Goal: Complete application form

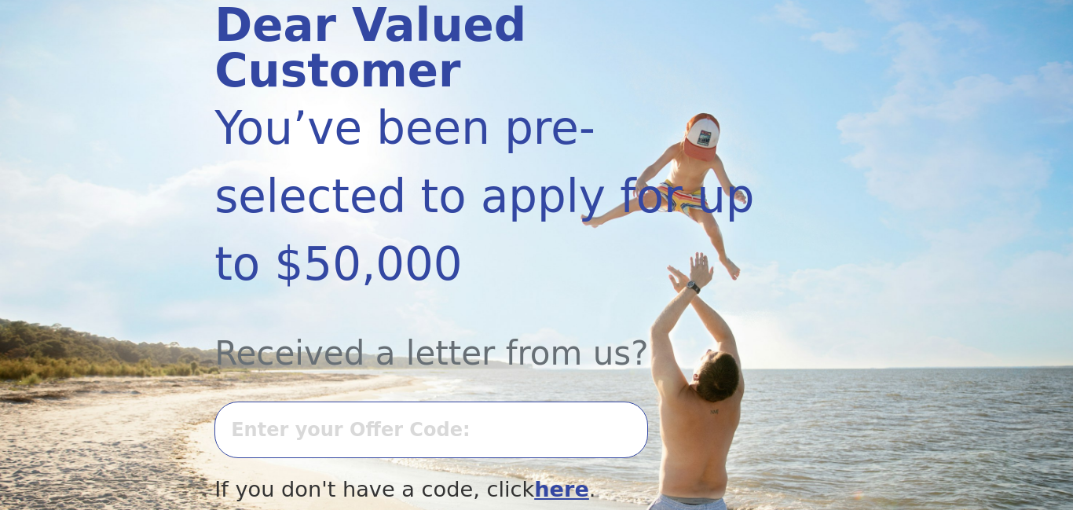
scroll to position [218, 0]
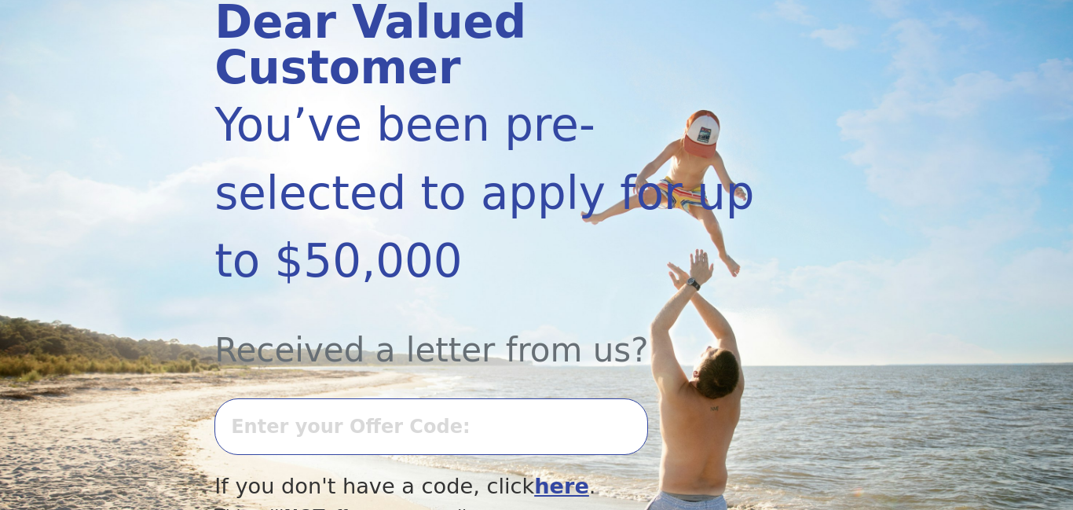
click at [269, 398] on input "text" at bounding box center [431, 426] width 434 height 57
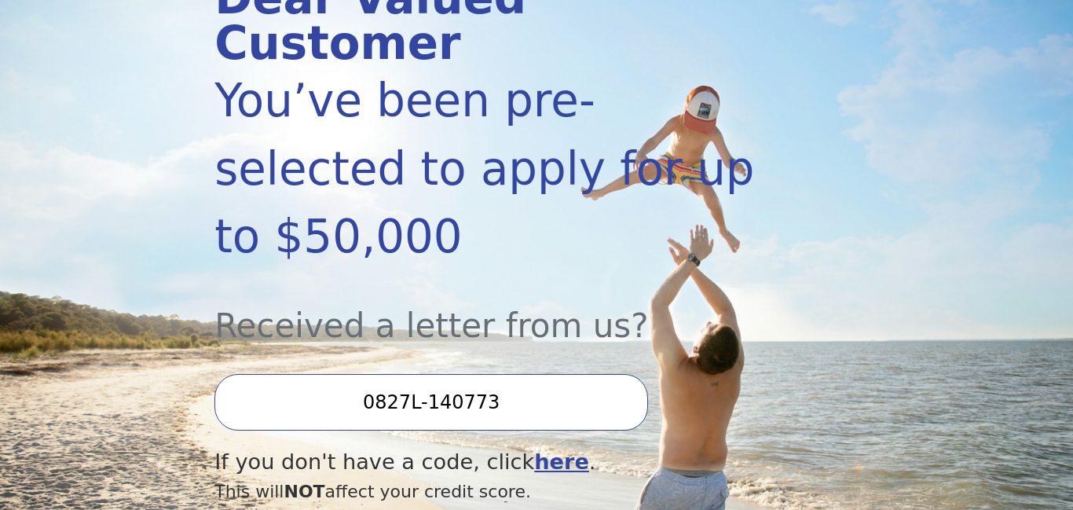
scroll to position [398, 0]
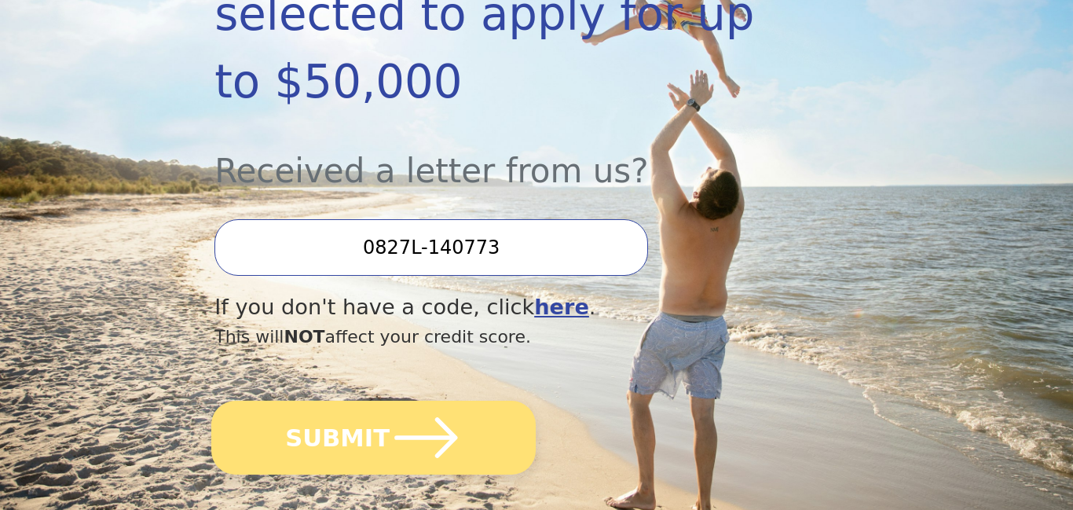
type input "0827L-140773"
click at [429, 401] on icon "submit" at bounding box center [426, 437] width 72 height 72
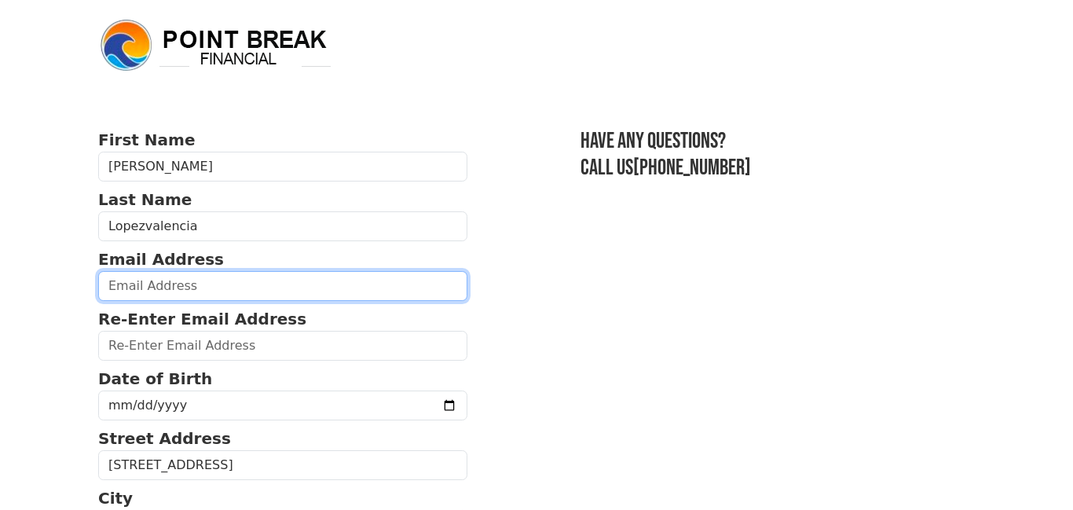
click at [125, 285] on input "email" at bounding box center [282, 286] width 369 height 30
type input "chenote62@gmail.com"
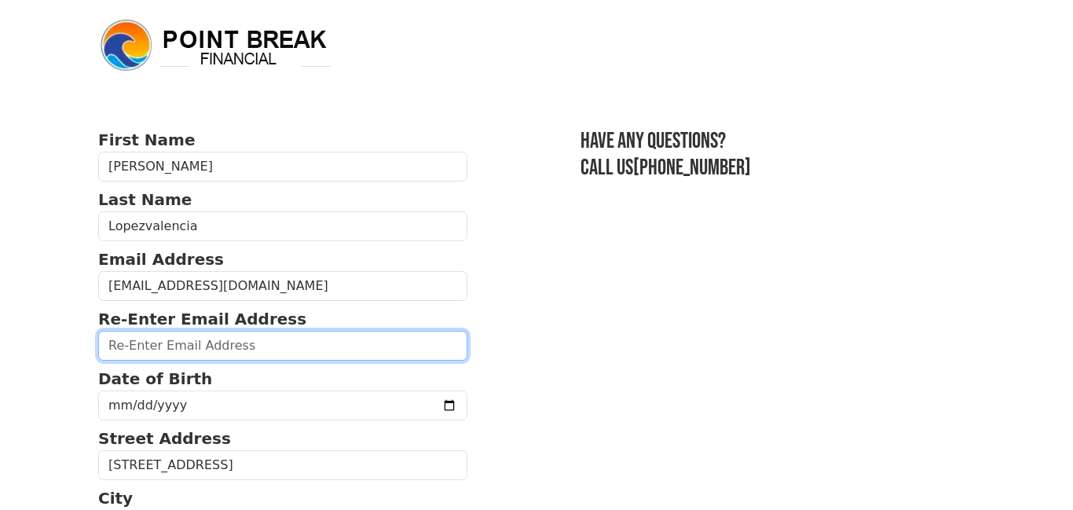
click at [167, 351] on input "email" at bounding box center [282, 346] width 369 height 30
type input "chenote62@gmail.com"
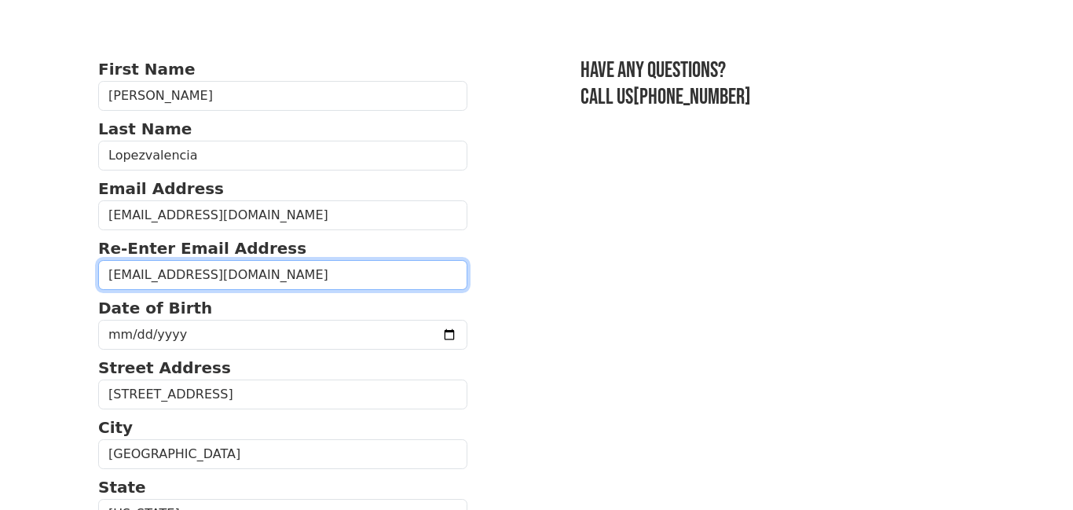
scroll to position [141, 0]
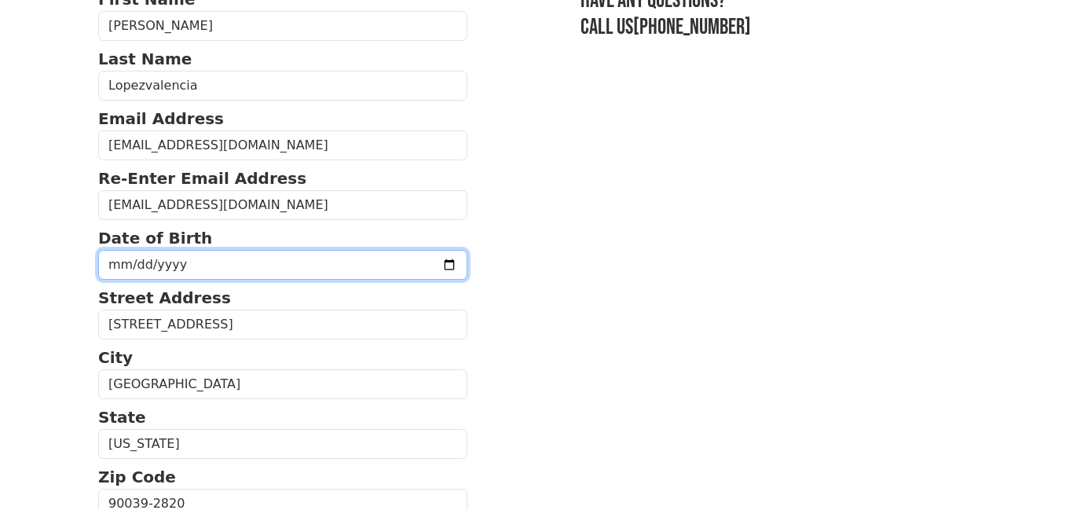
click at [124, 264] on input "date" at bounding box center [282, 265] width 369 height 30
type input "1962-04-29"
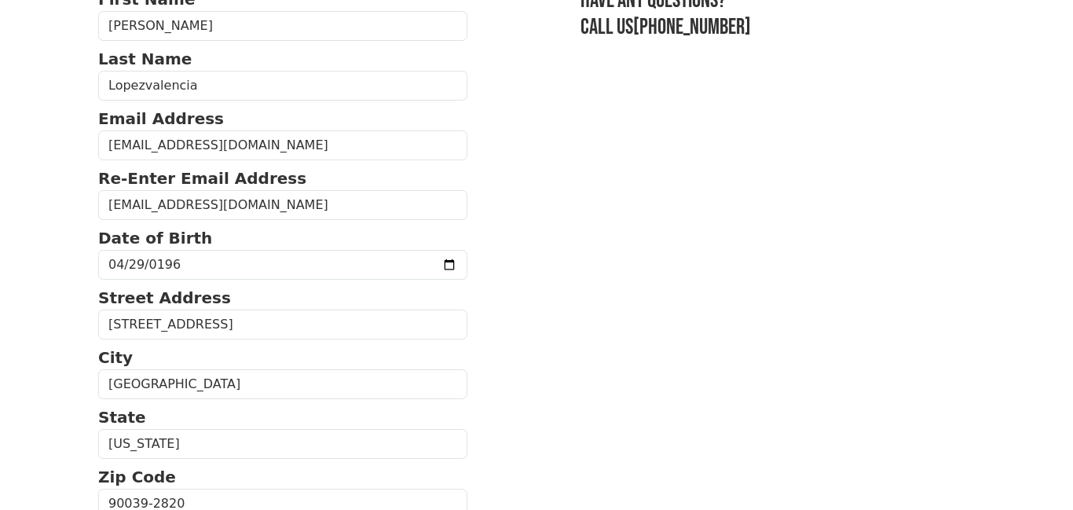
click at [453, 227] on section "First Name Roberto Last Name Lopezvalencia Email Address chenote62@gmail.com Re…" at bounding box center [536, 500] width 877 height 1026
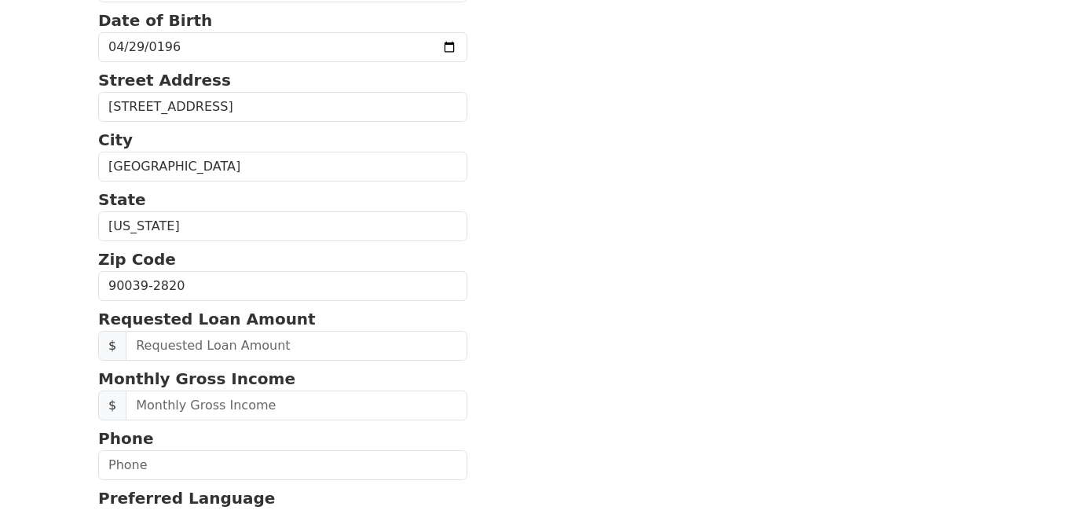
scroll to position [377, 0]
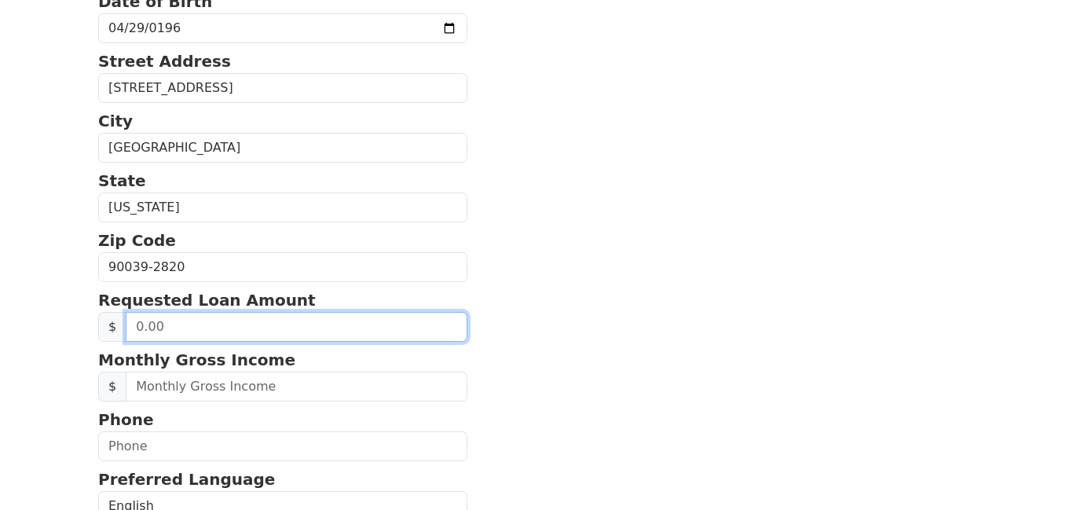
click at [142, 330] on input "text" at bounding box center [297, 327] width 342 height 30
type input "10,000.00"
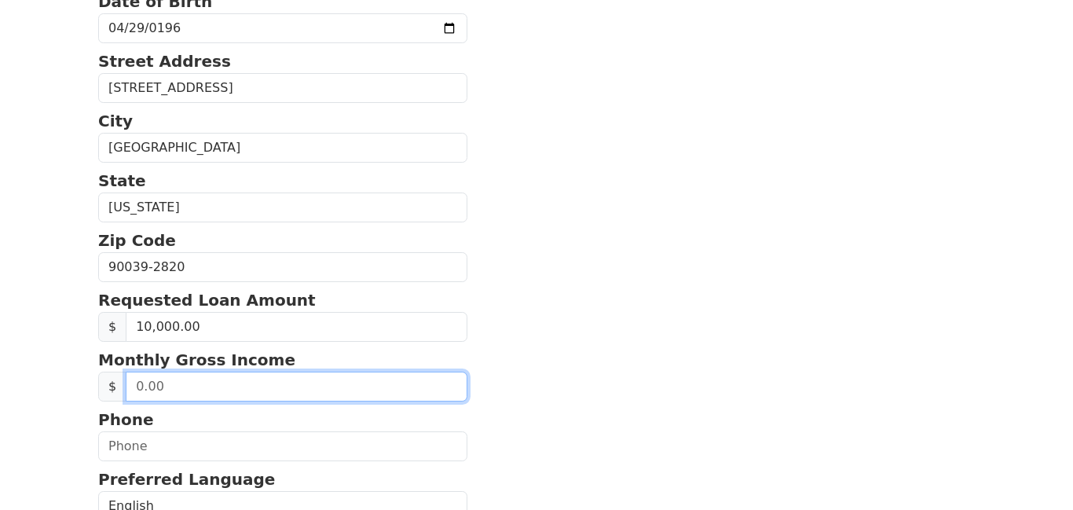
click at [130, 383] on input "text" at bounding box center [297, 387] width 342 height 30
type input "2,500.00"
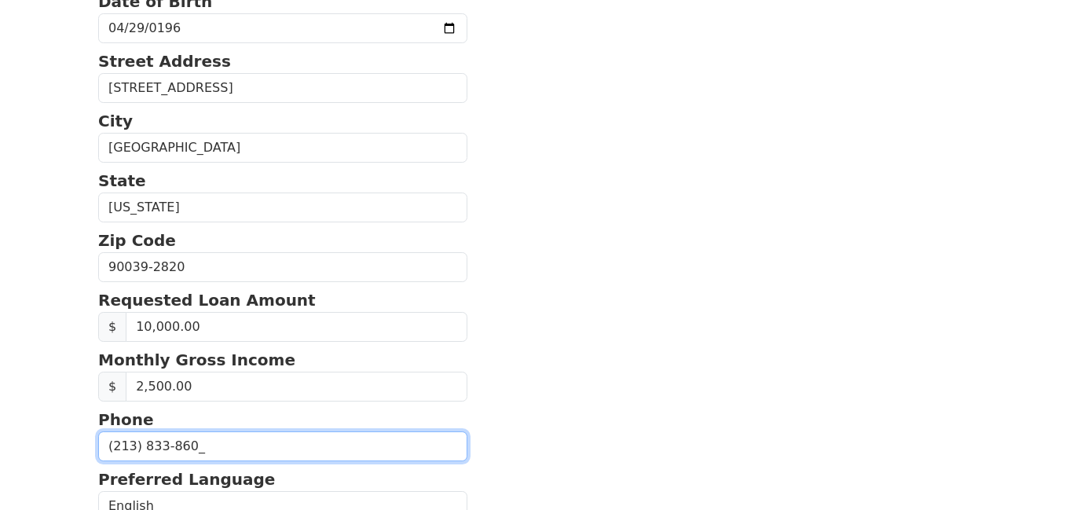
type input "(213) 833-8608"
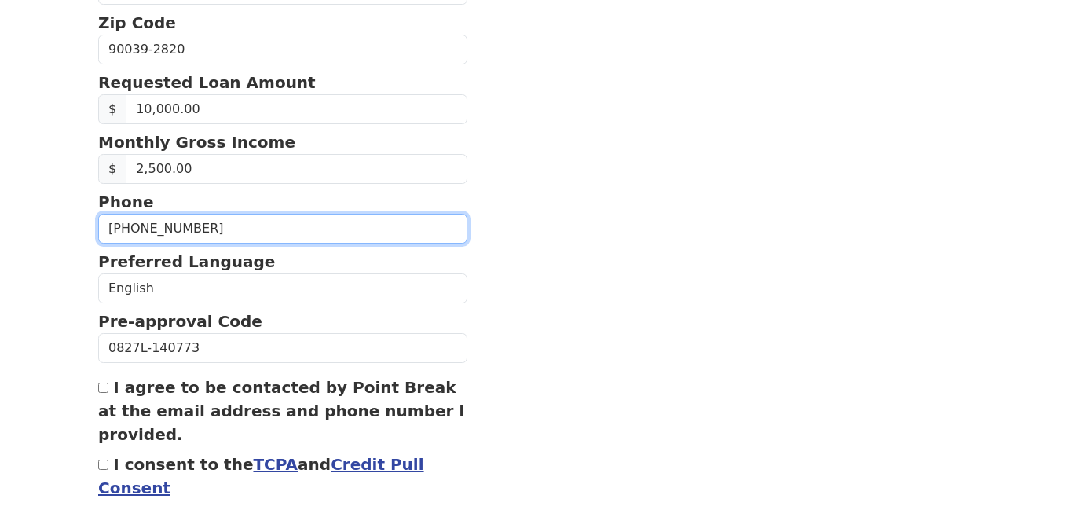
scroll to position [634, 0]
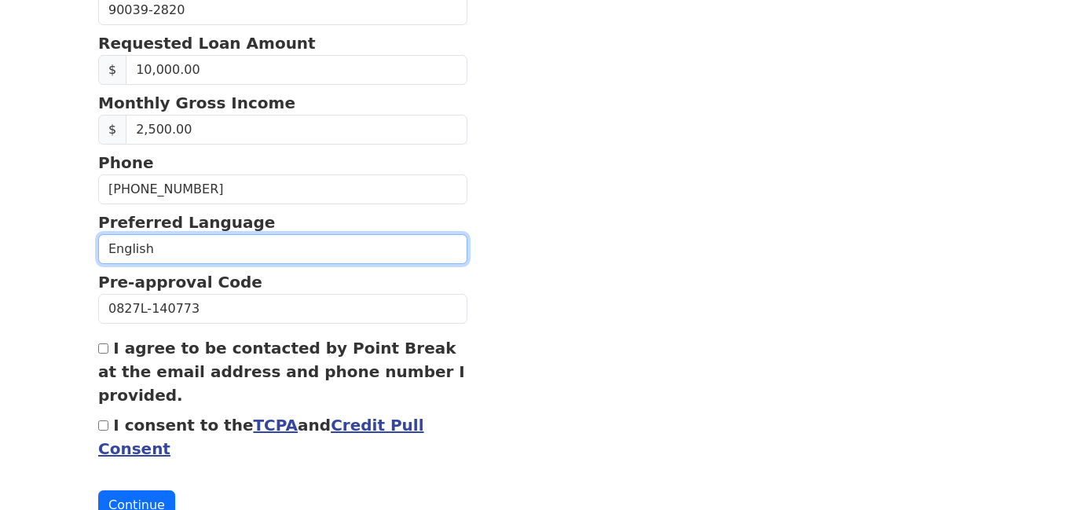
click at [163, 251] on select "English Spanish" at bounding box center [282, 249] width 369 height 30
select select "Spanish"
click at [98, 234] on select "English Spanish" at bounding box center [282, 249] width 369 height 30
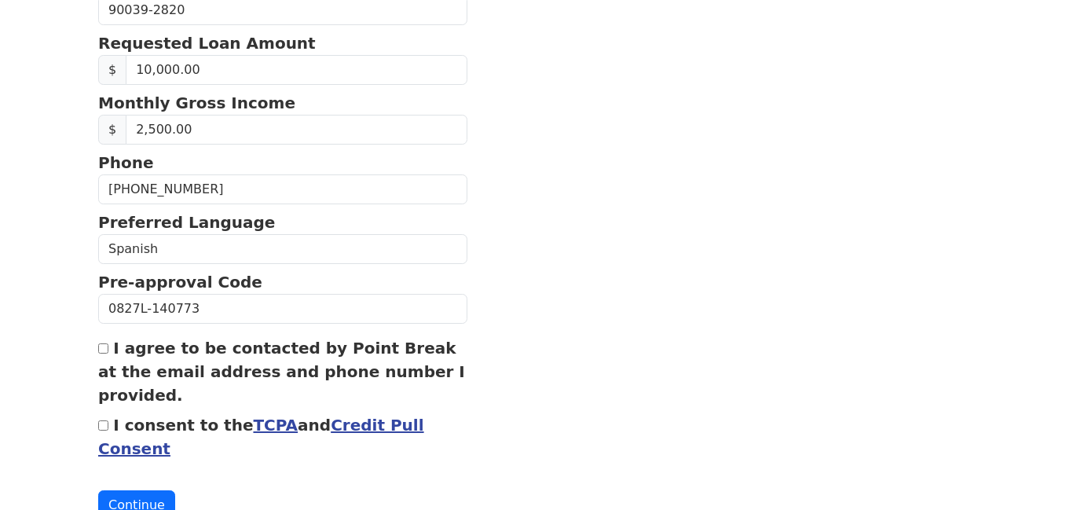
click at [102, 347] on input "I agree to be contacted by Point Break at the email address and phone number I …" at bounding box center [103, 348] width 10 height 10
checkbox input "true"
click at [104, 429] on input "I consent to the TCPA and Credit Pull Consent" at bounding box center [103, 425] width 10 height 10
checkbox input "true"
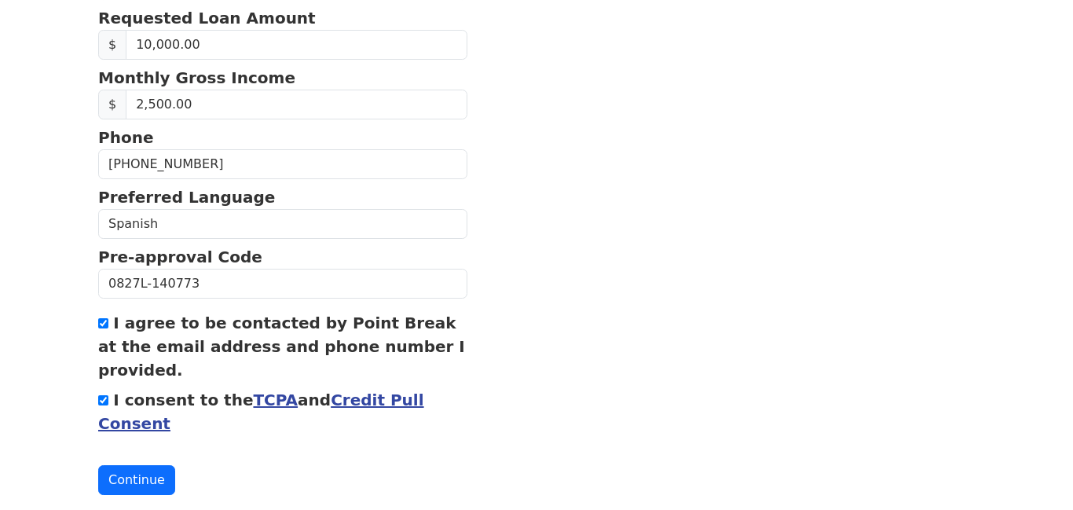
scroll to position [691, 0]
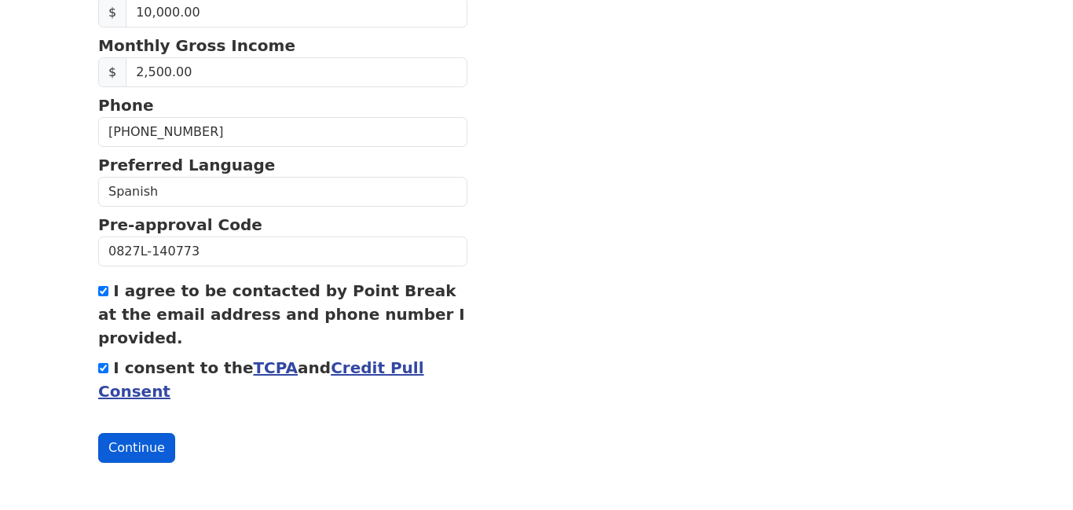
click at [127, 443] on button "Continue" at bounding box center [136, 448] width 77 height 30
